Goal: Book appointment/travel/reservation

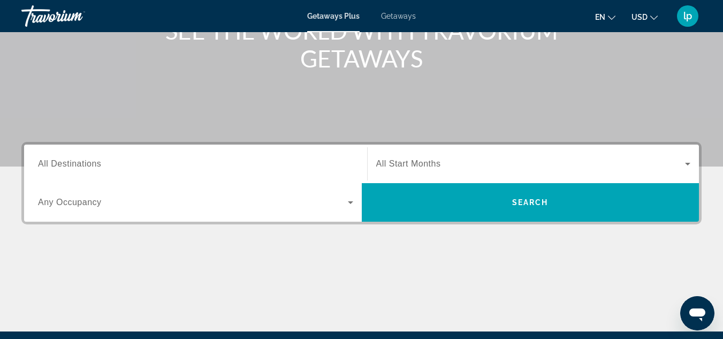
scroll to position [161, 0]
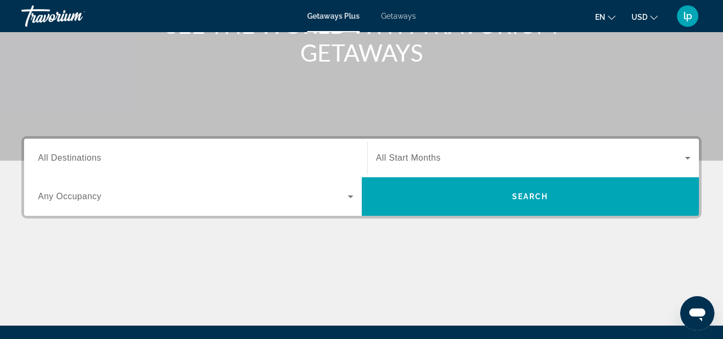
click at [157, 156] on input "Destination All Destinations" at bounding box center [195, 158] width 315 height 13
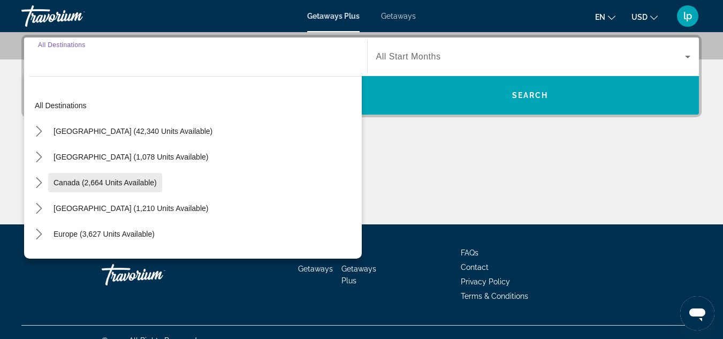
scroll to position [54, 0]
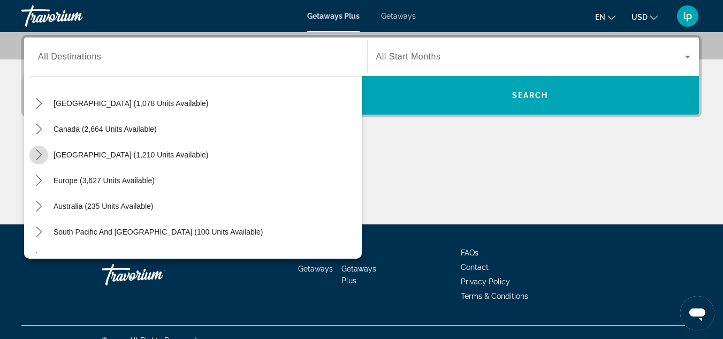
click at [36, 150] on icon "Toggle Caribbean & Atlantic Islands (1,210 units available) submenu" at bounding box center [39, 154] width 6 height 11
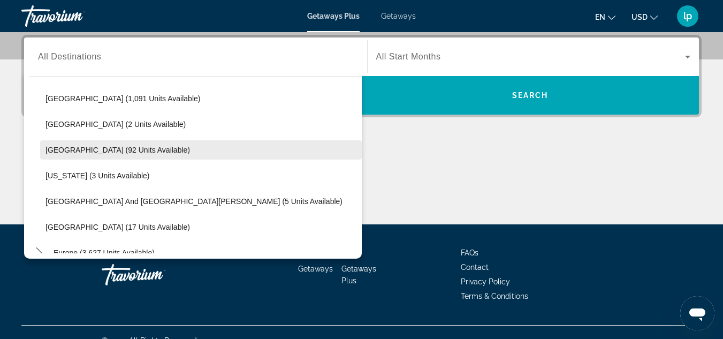
scroll to position [162, 0]
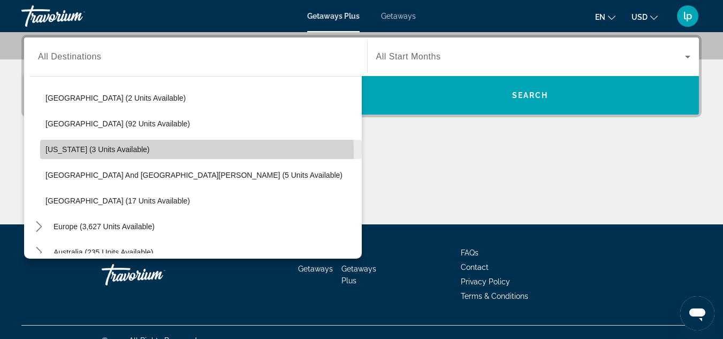
click at [116, 152] on span "[US_STATE] (3 units available)" at bounding box center [97, 149] width 104 height 9
type input "**********"
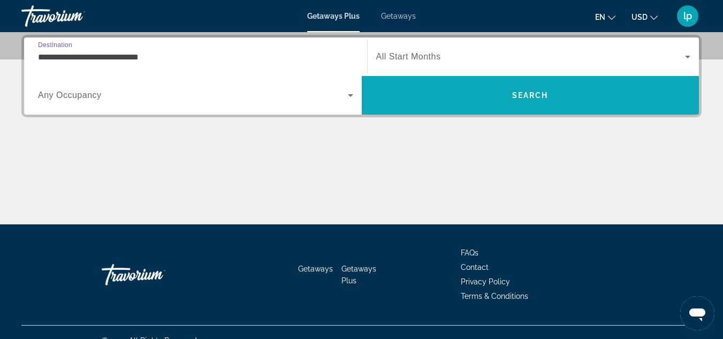
click at [428, 105] on span "Search" at bounding box center [531, 95] width 338 height 26
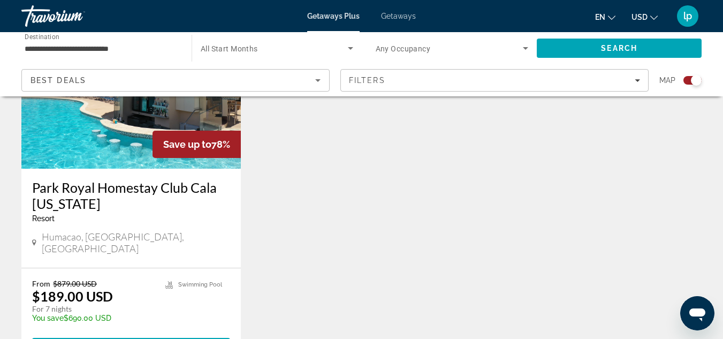
scroll to position [482, 0]
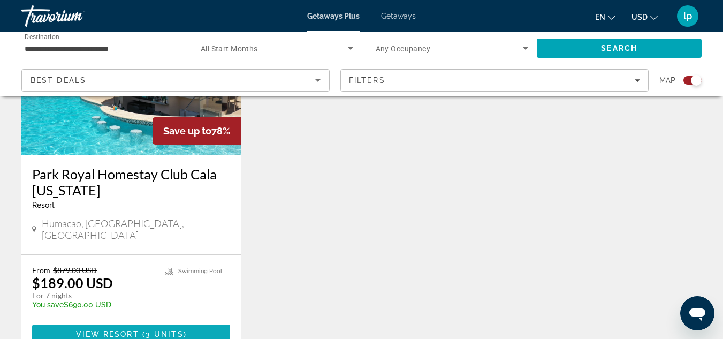
click at [161, 330] on span "3 units" at bounding box center [165, 334] width 38 height 9
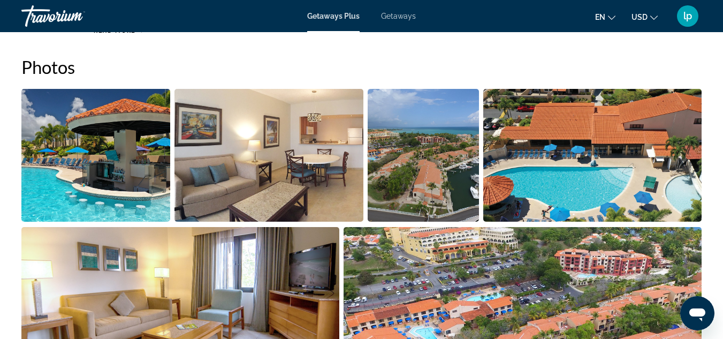
scroll to position [696, 0]
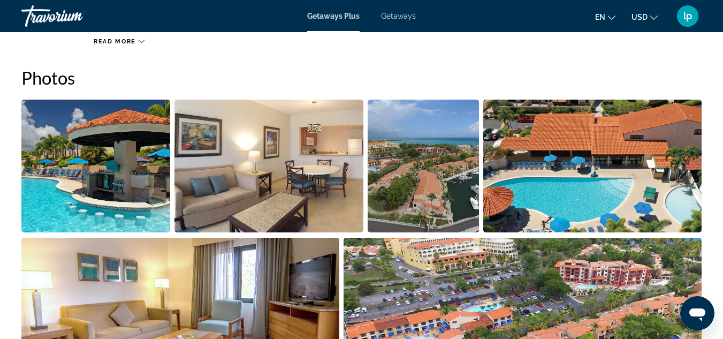
click at [398, 12] on span "Getaways" at bounding box center [398, 16] width 35 height 9
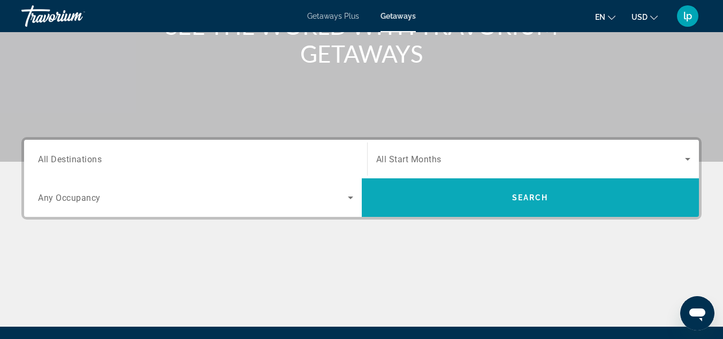
scroll to position [161, 0]
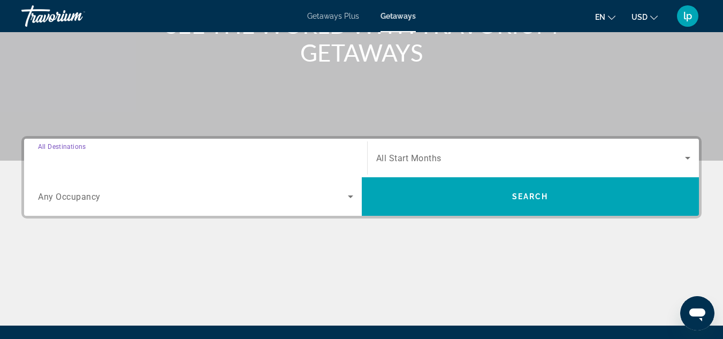
click at [184, 158] on input "Destination All Destinations" at bounding box center [195, 158] width 315 height 13
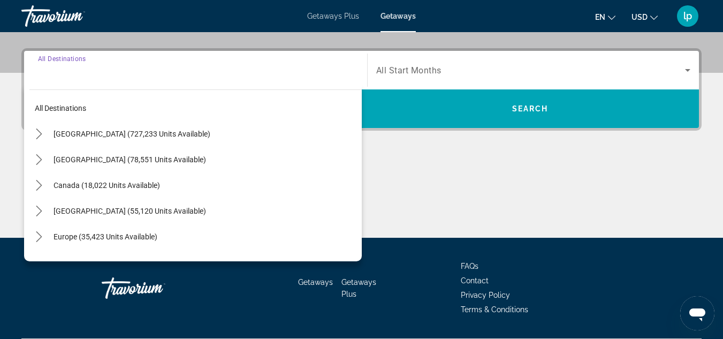
scroll to position [262, 0]
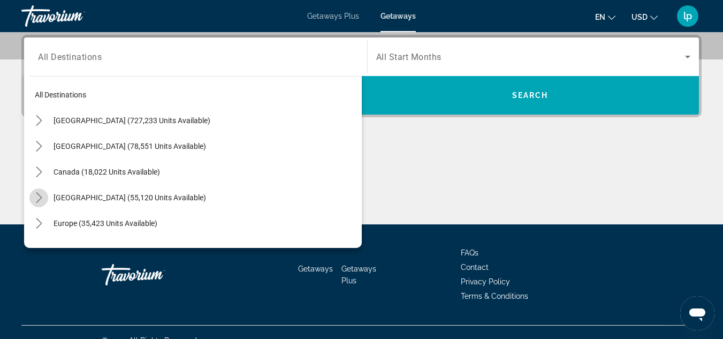
click at [36, 194] on icon "Toggle Caribbean & Atlantic Islands (55,120 units available) submenu" at bounding box center [39, 197] width 11 height 11
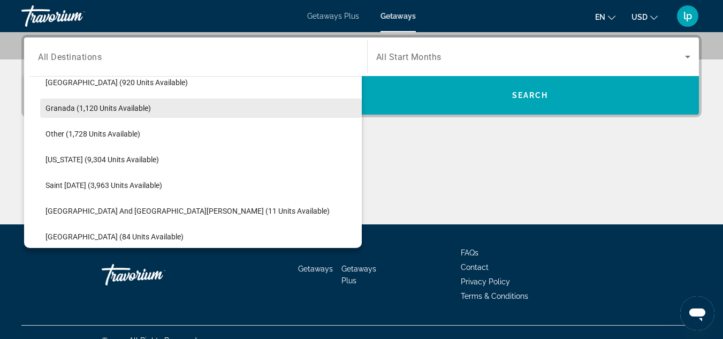
scroll to position [269, 0]
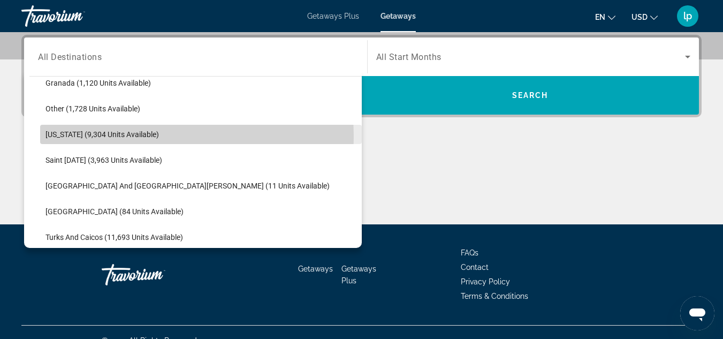
click at [136, 136] on span "[US_STATE] (9,304 units available)" at bounding box center [101, 134] width 113 height 9
type input "**********"
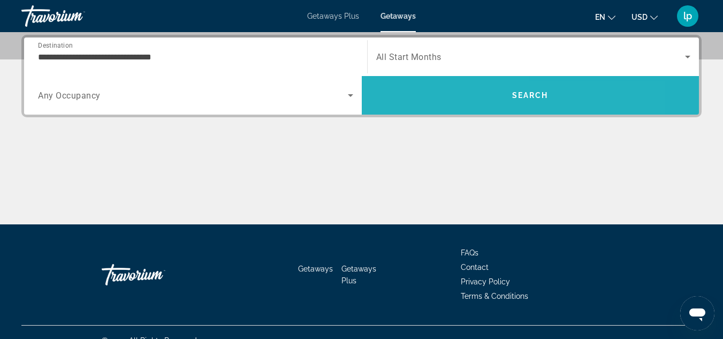
click at [410, 98] on span "Search" at bounding box center [531, 95] width 338 height 26
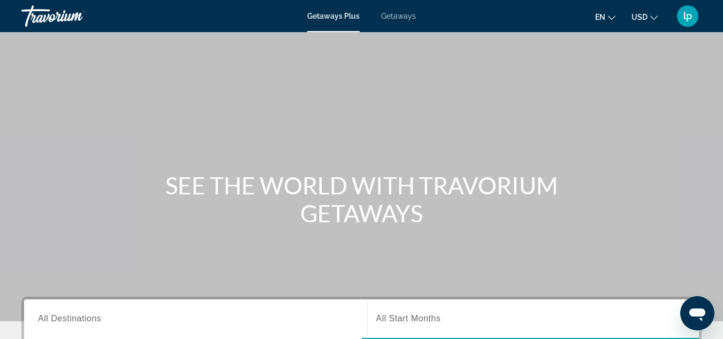
click at [388, 12] on span "Getaways" at bounding box center [398, 16] width 35 height 9
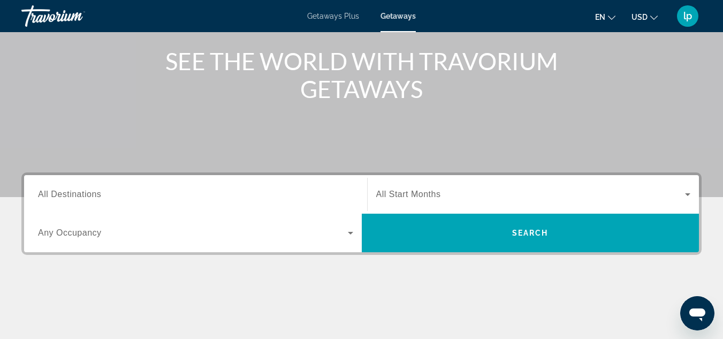
scroll to position [161, 0]
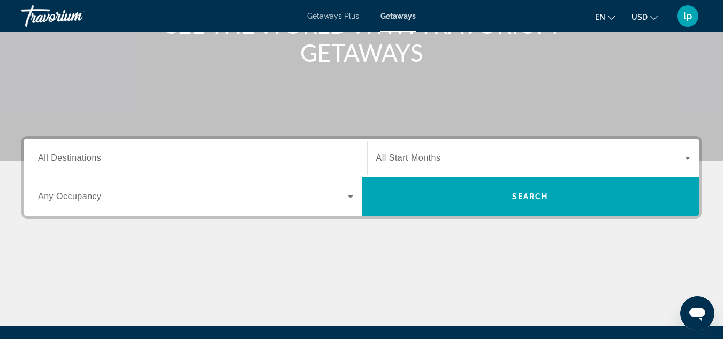
click at [178, 151] on div "Search widget" at bounding box center [195, 158] width 315 height 30
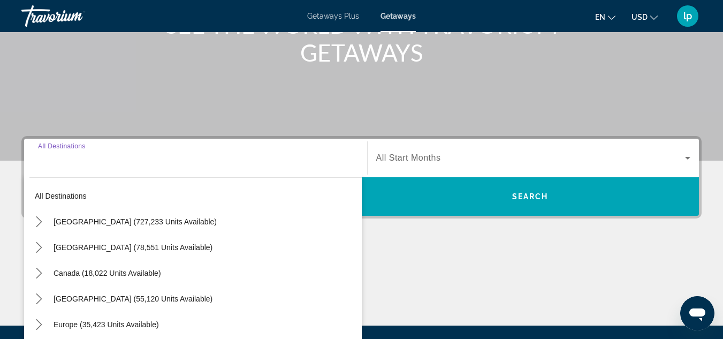
scroll to position [262, 0]
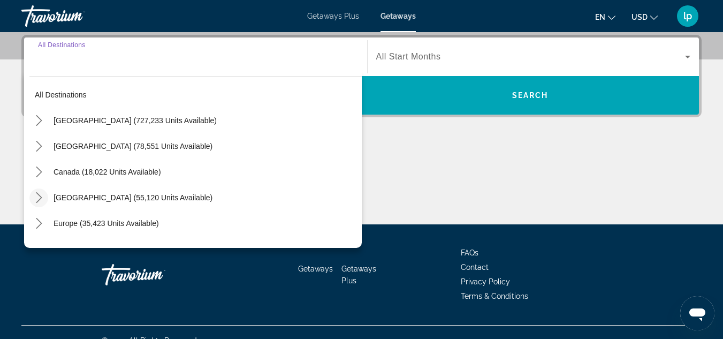
click at [34, 197] on icon "Toggle Caribbean & Atlantic Islands (55,120 units available) submenu" at bounding box center [39, 197] width 11 height 11
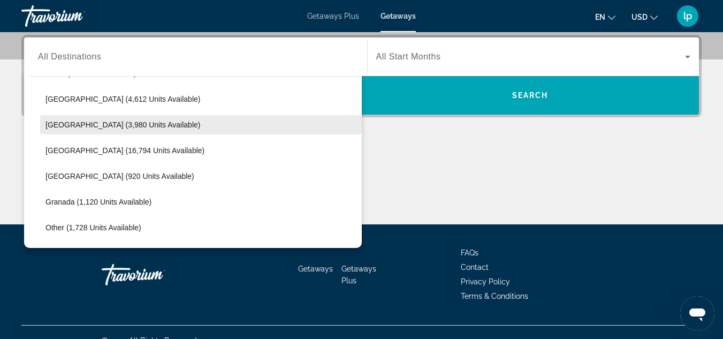
scroll to position [215, 0]
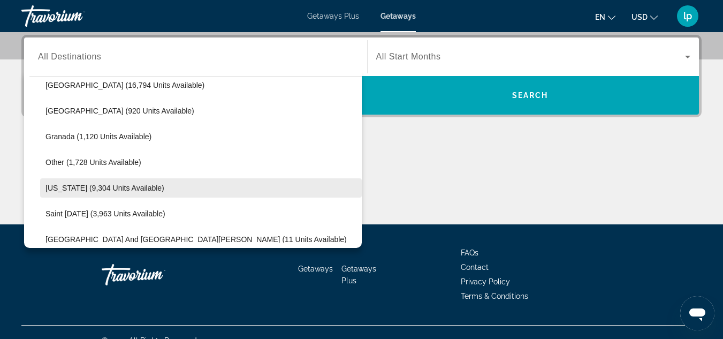
click at [73, 187] on span "[US_STATE] (9,304 units available)" at bounding box center [104, 188] width 119 height 9
type input "**********"
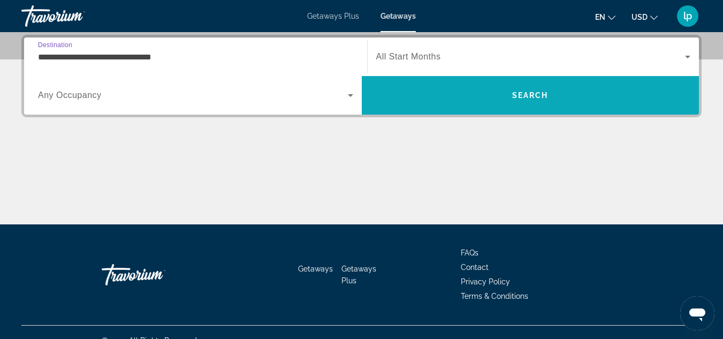
click at [509, 97] on span "Search" at bounding box center [531, 95] width 338 height 26
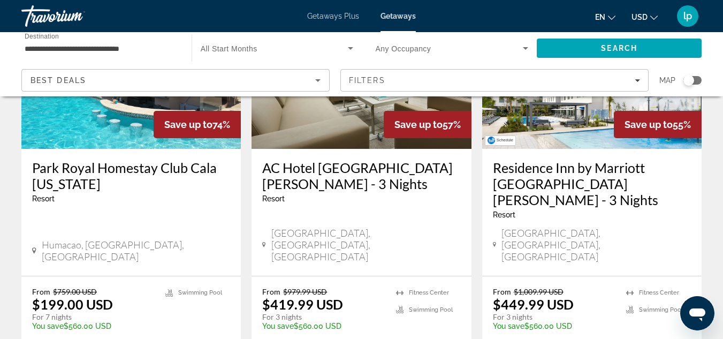
scroll to position [161, 0]
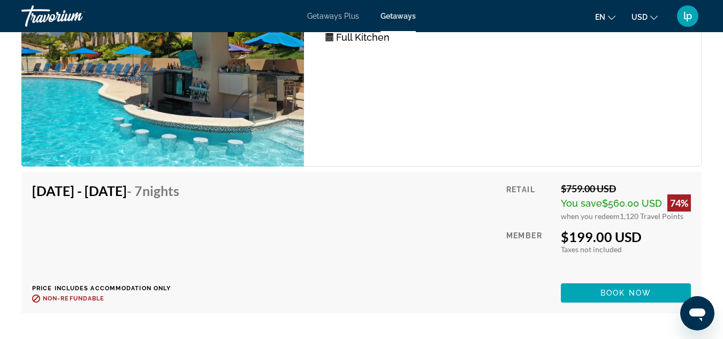
scroll to position [2139, 0]
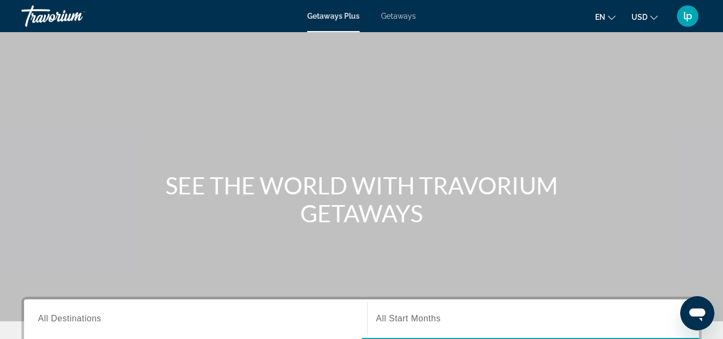
click at [389, 22] on div "Getaways Plus Getaways en English Español Français Italiano Português русский U…" at bounding box center [361, 16] width 723 height 28
click at [389, 18] on span "Getaways" at bounding box center [398, 16] width 35 height 9
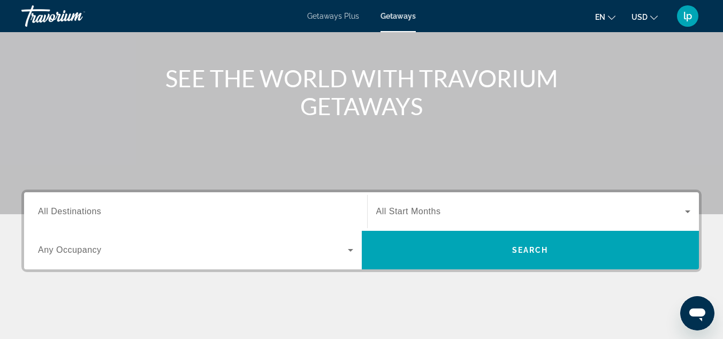
click at [151, 207] on input "Destination All Destinations" at bounding box center [195, 211] width 315 height 13
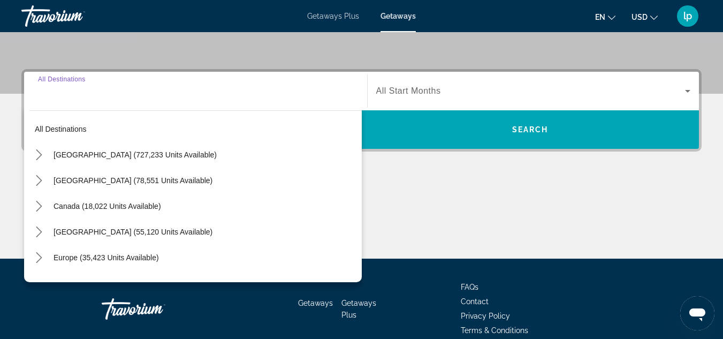
scroll to position [262, 0]
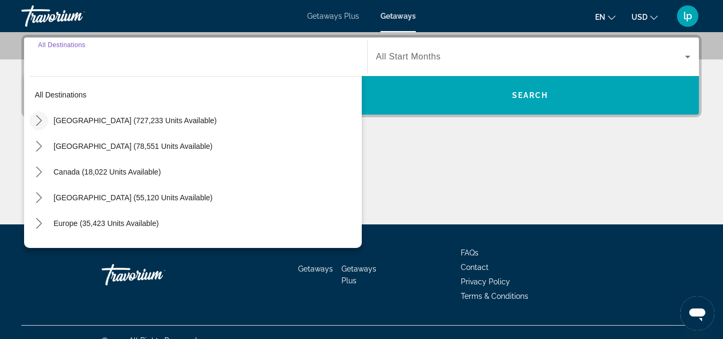
click at [38, 120] on icon "Toggle United States (727,233 units available) submenu" at bounding box center [39, 120] width 11 height 11
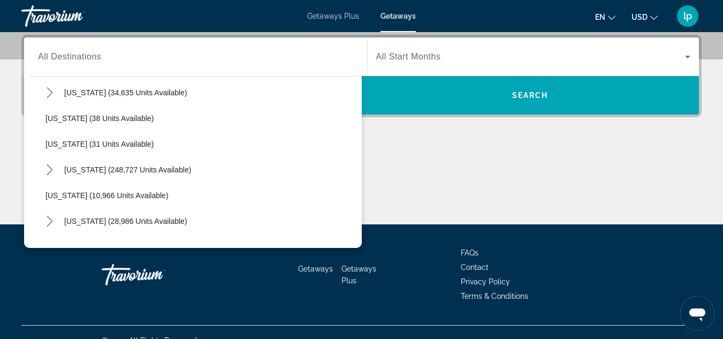
scroll to position [138, 0]
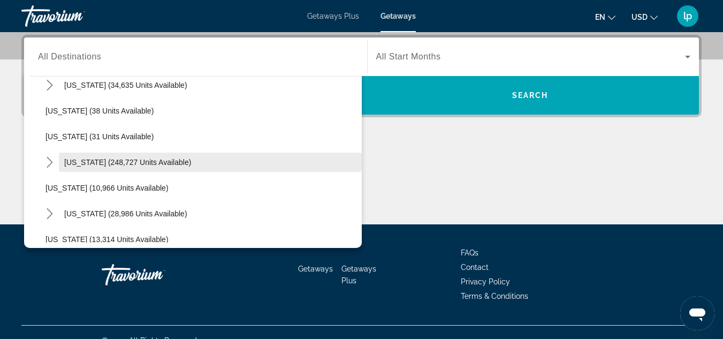
click at [114, 160] on span "Florida (248,727 units available)" at bounding box center [127, 162] width 127 height 9
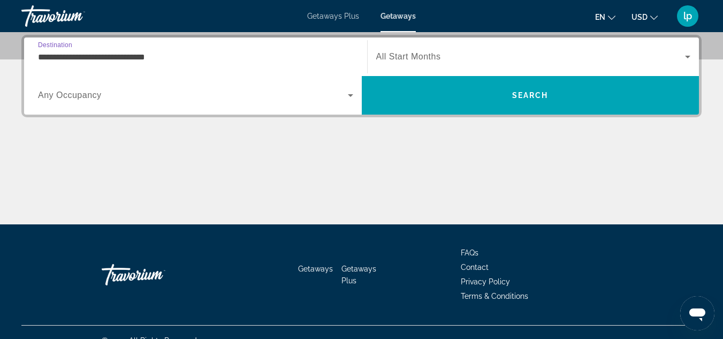
click at [115, 51] on input "**********" at bounding box center [195, 57] width 315 height 13
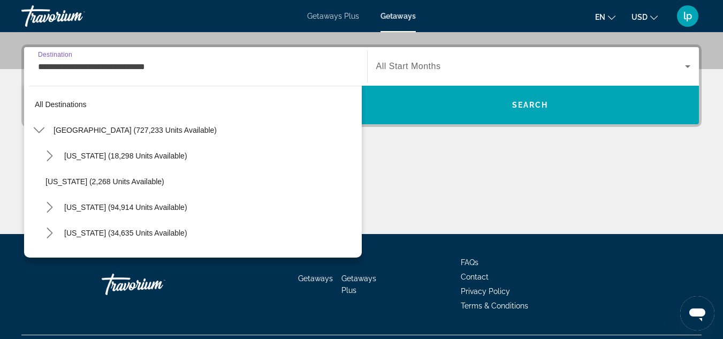
scroll to position [141, 0]
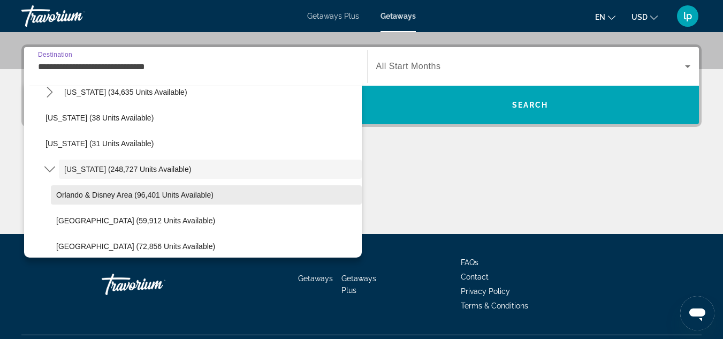
click at [79, 193] on span "Orlando & Disney Area (96,401 units available)" at bounding box center [134, 194] width 157 height 9
type input "**********"
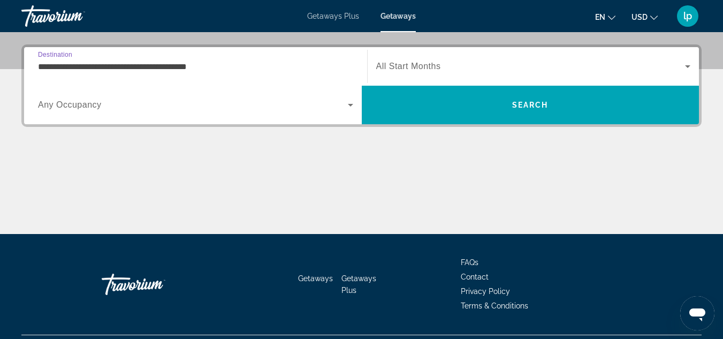
scroll to position [262, 0]
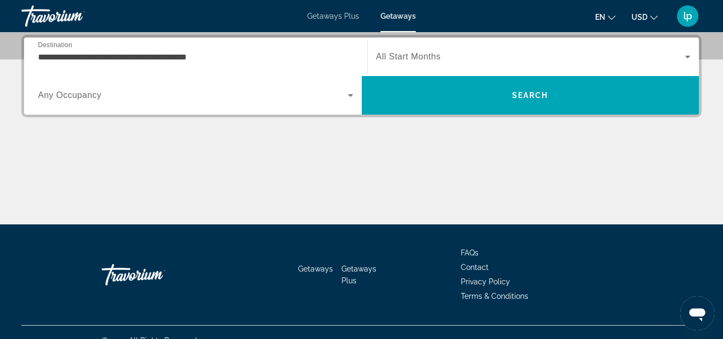
click at [381, 56] on span "All Start Months" at bounding box center [408, 56] width 65 height 9
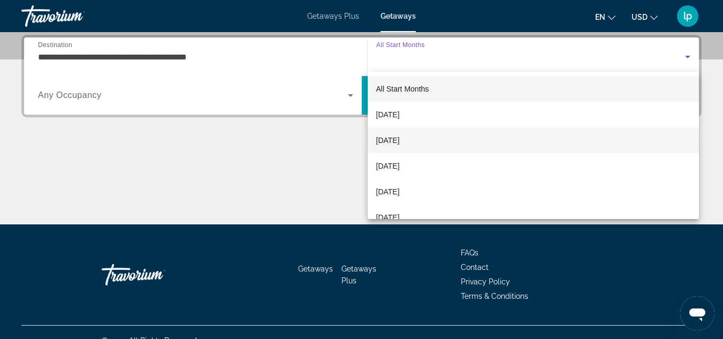
click at [396, 142] on span "November 2025" at bounding box center [388, 140] width 24 height 13
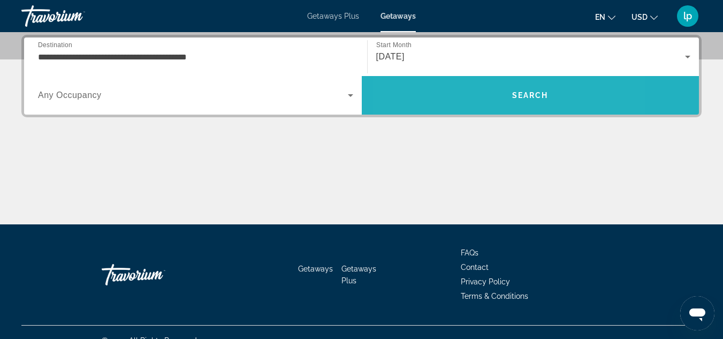
click at [468, 96] on span "Search" at bounding box center [531, 95] width 338 height 26
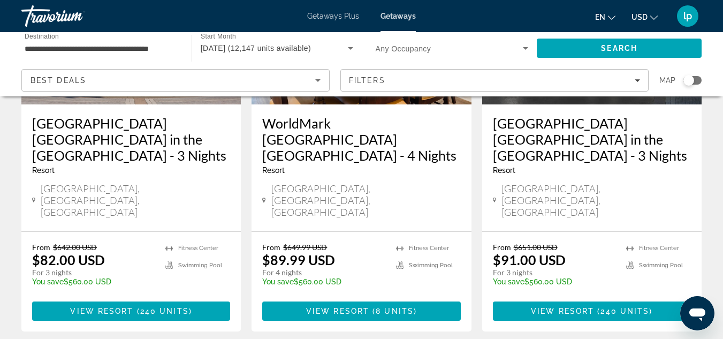
scroll to position [1017, 0]
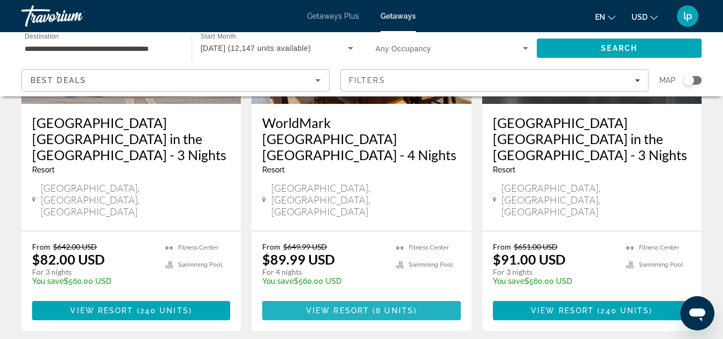
click at [353, 306] on span "View Resort" at bounding box center [337, 310] width 63 height 9
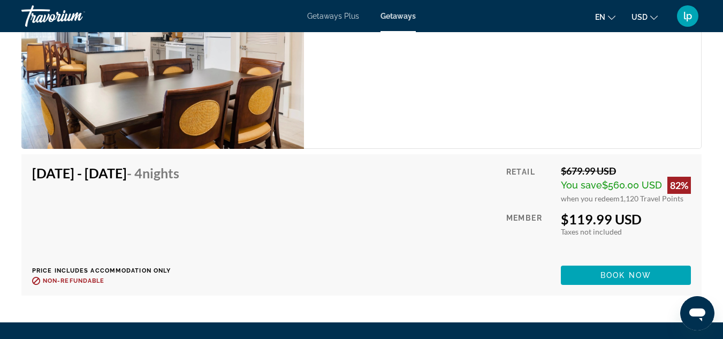
scroll to position [2836, 0]
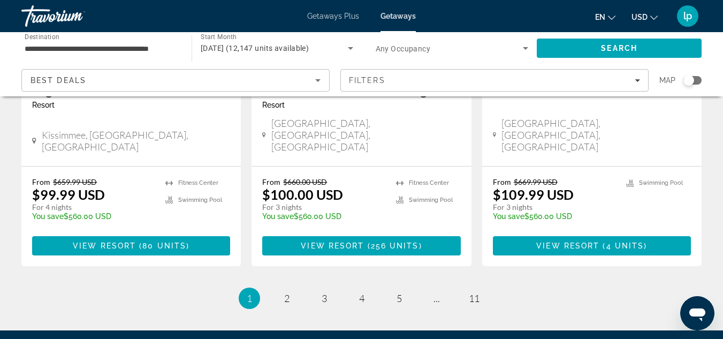
scroll to position [1498, 0]
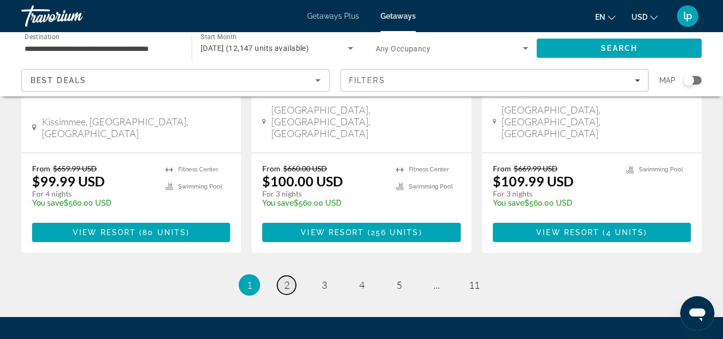
click at [290, 276] on link "page 2" at bounding box center [286, 285] width 19 height 19
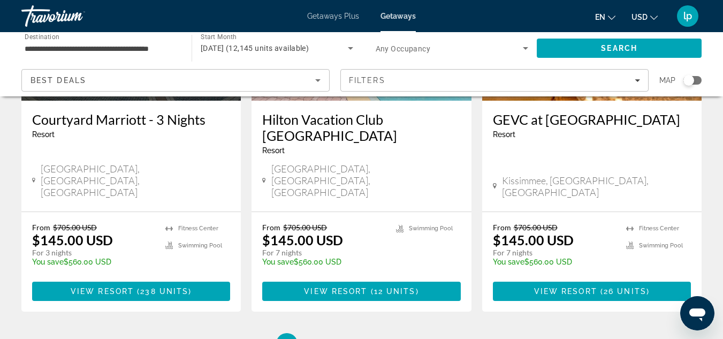
scroll to position [1445, 0]
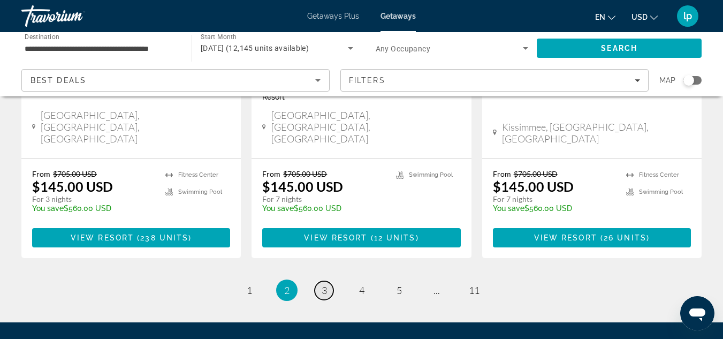
click at [324, 284] on span "3" at bounding box center [324, 290] width 5 height 12
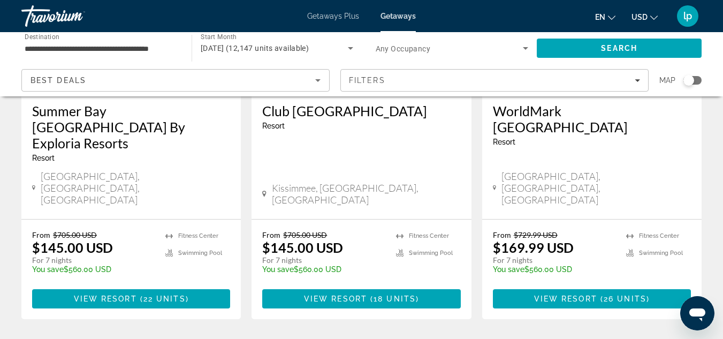
scroll to position [214, 0]
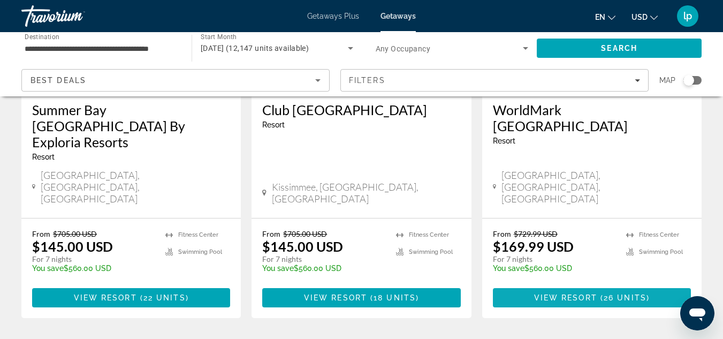
click at [547, 293] on span "View Resort" at bounding box center [565, 297] width 63 height 9
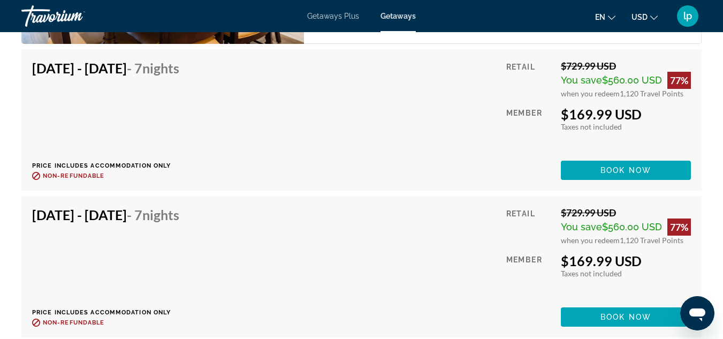
scroll to position [3692, 0]
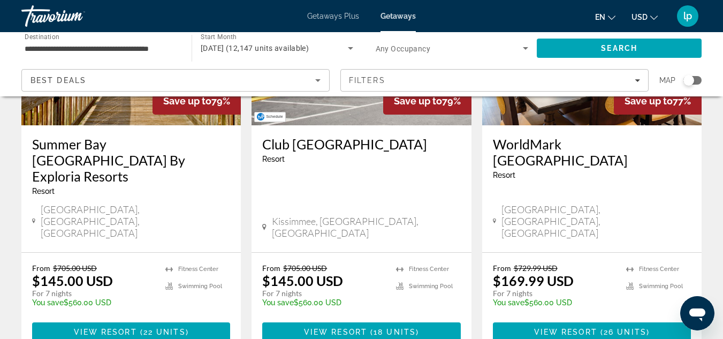
scroll to position [268, 0]
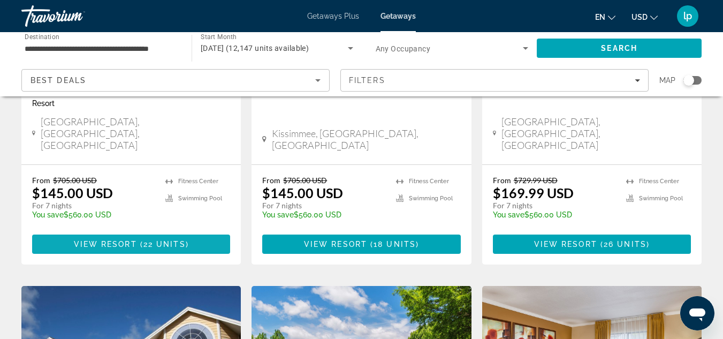
click at [168, 240] on span "22 units" at bounding box center [164, 244] width 42 height 9
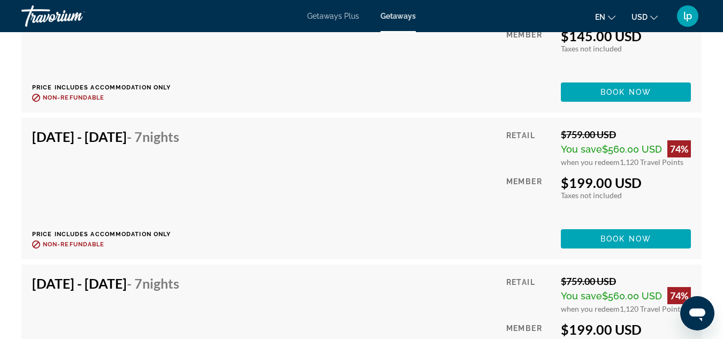
scroll to position [2889, 0]
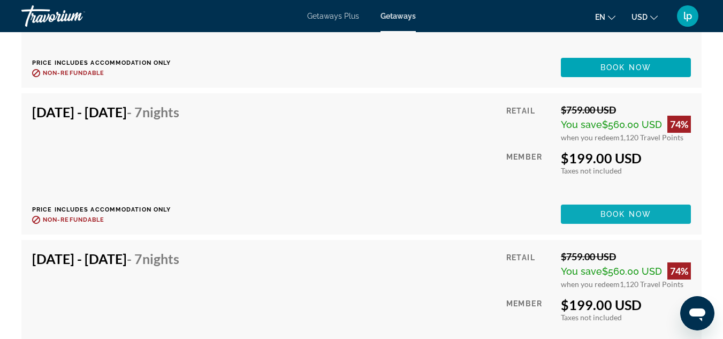
click at [607, 218] on span "Book now" at bounding box center [625, 214] width 51 height 9
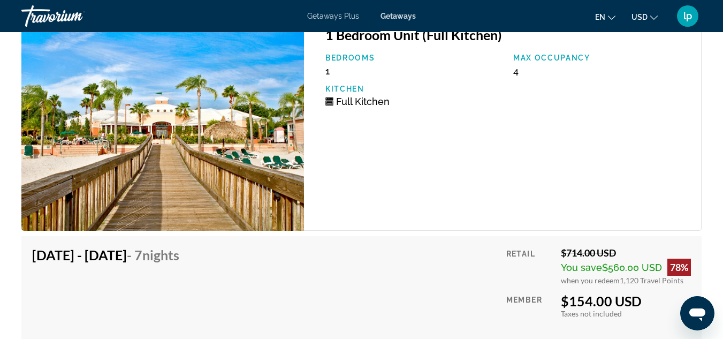
scroll to position [2408, 0]
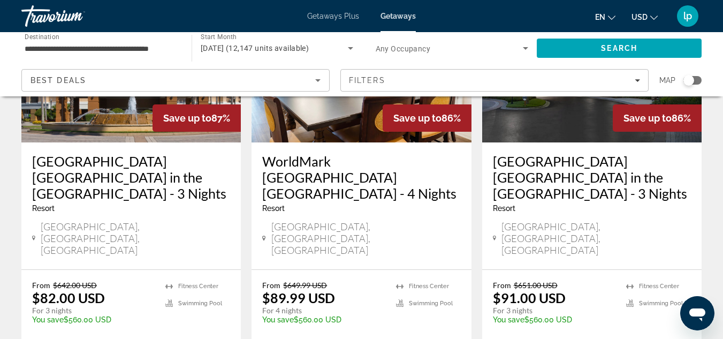
scroll to position [963, 0]
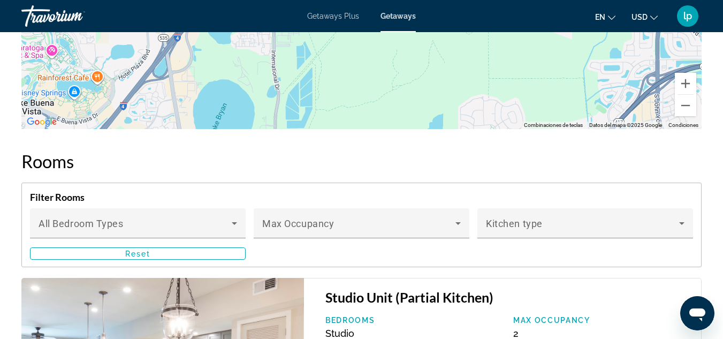
scroll to position [2033, 0]
